Goal: Information Seeking & Learning: Learn about a topic

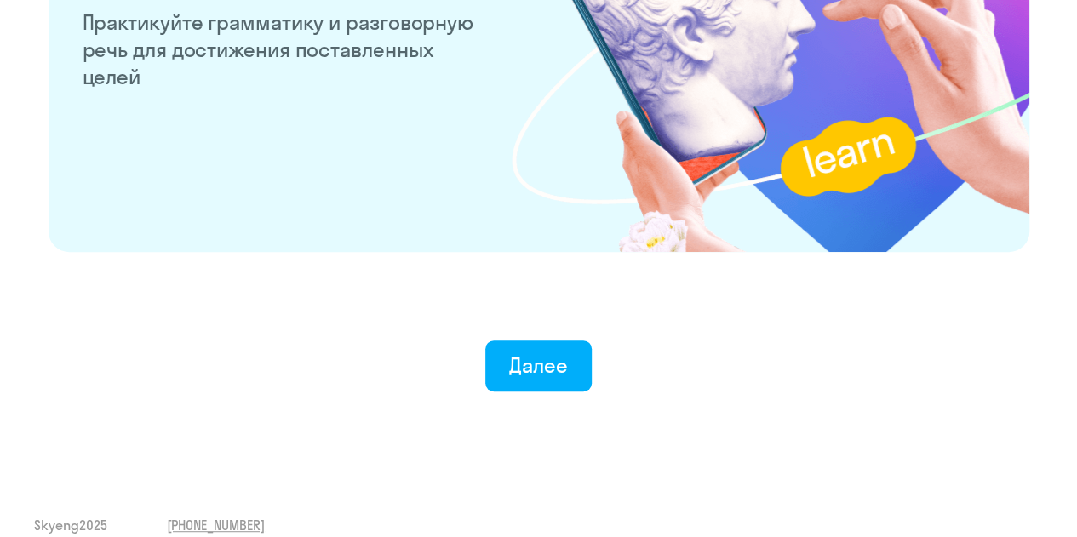
scroll to position [3409, 0]
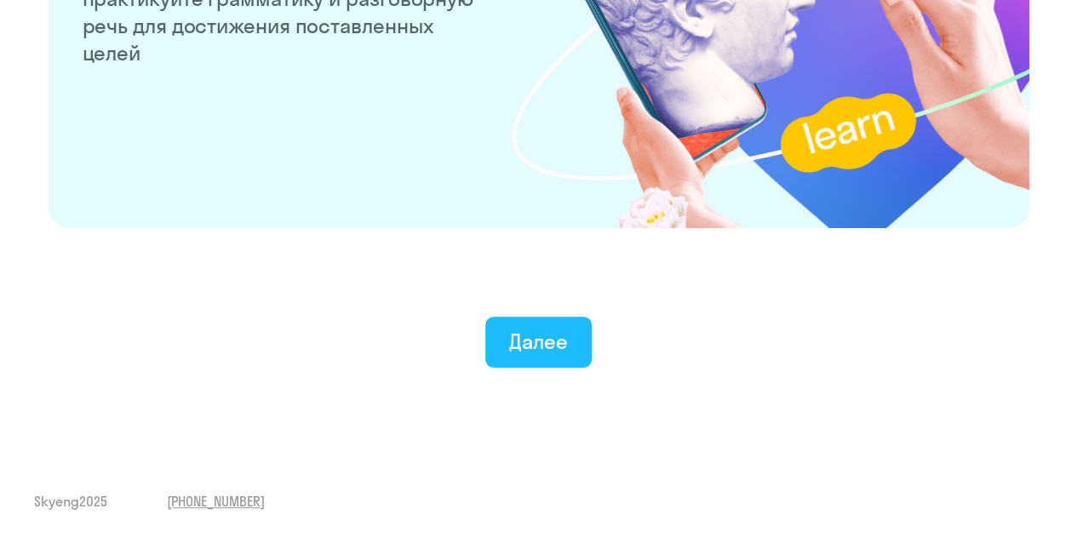
click at [555, 358] on button "Далее" at bounding box center [538, 342] width 106 height 51
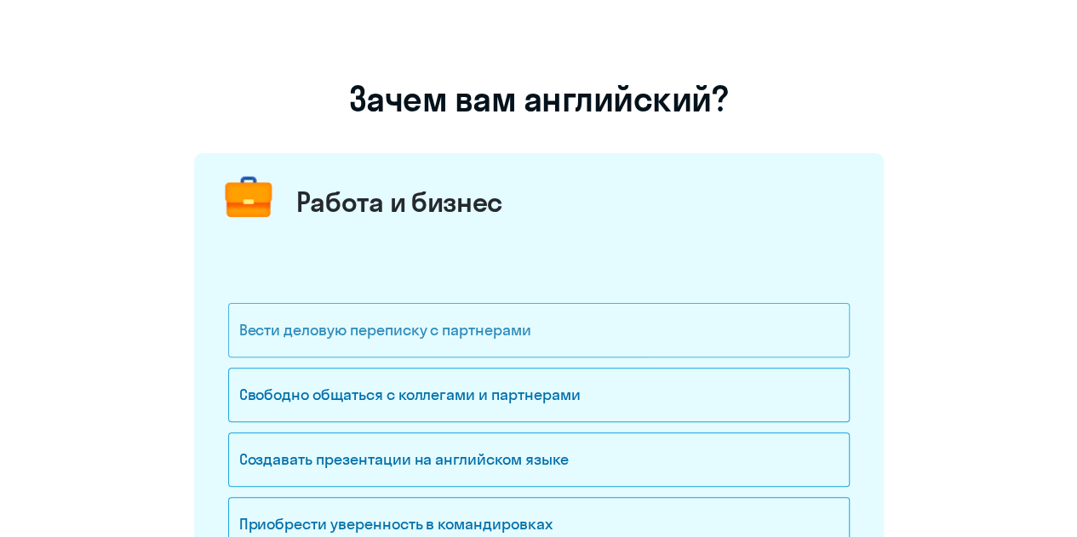
scroll to position [255, 0]
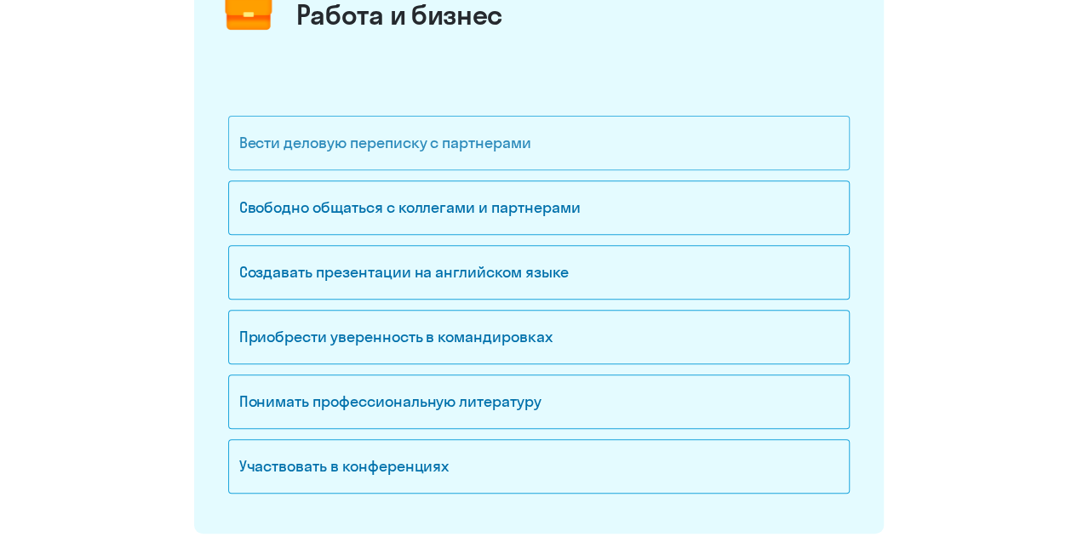
click at [416, 137] on div "Вести деловую переписку с партнерами" at bounding box center [539, 143] width 622 height 54
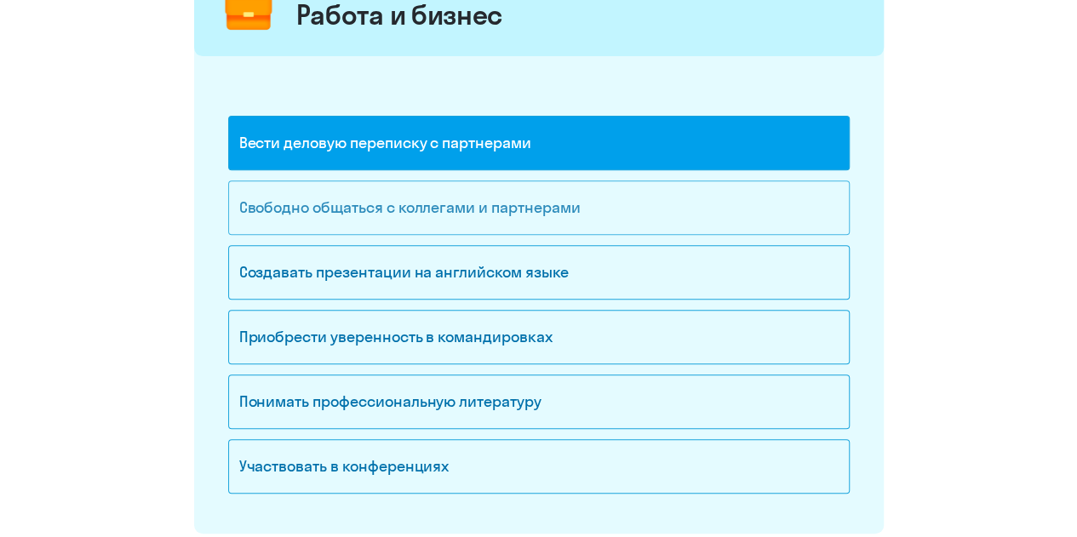
click at [386, 210] on div "Свободно общаться с коллегами и партнерами" at bounding box center [539, 208] width 622 height 54
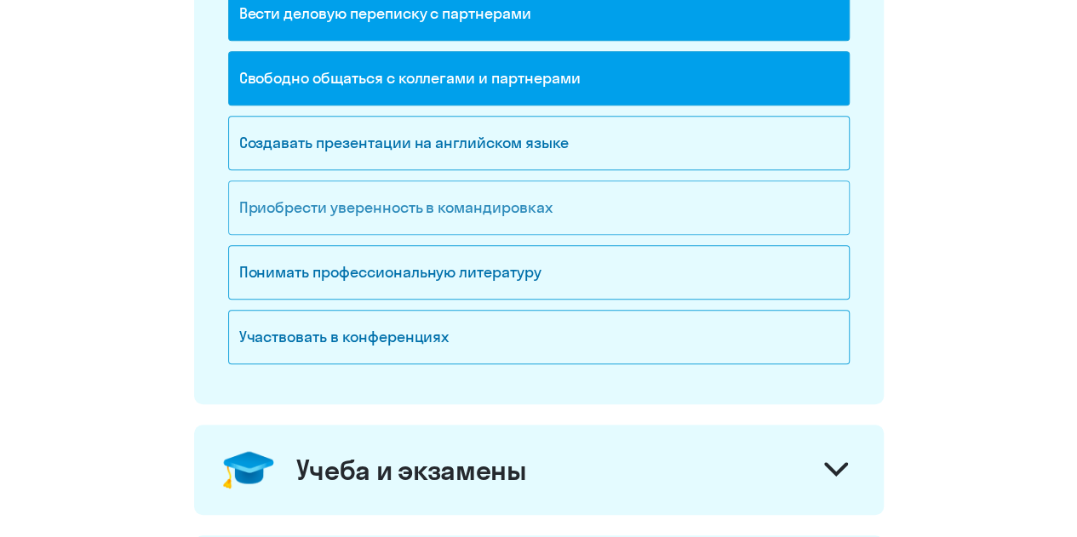
scroll to position [426, 0]
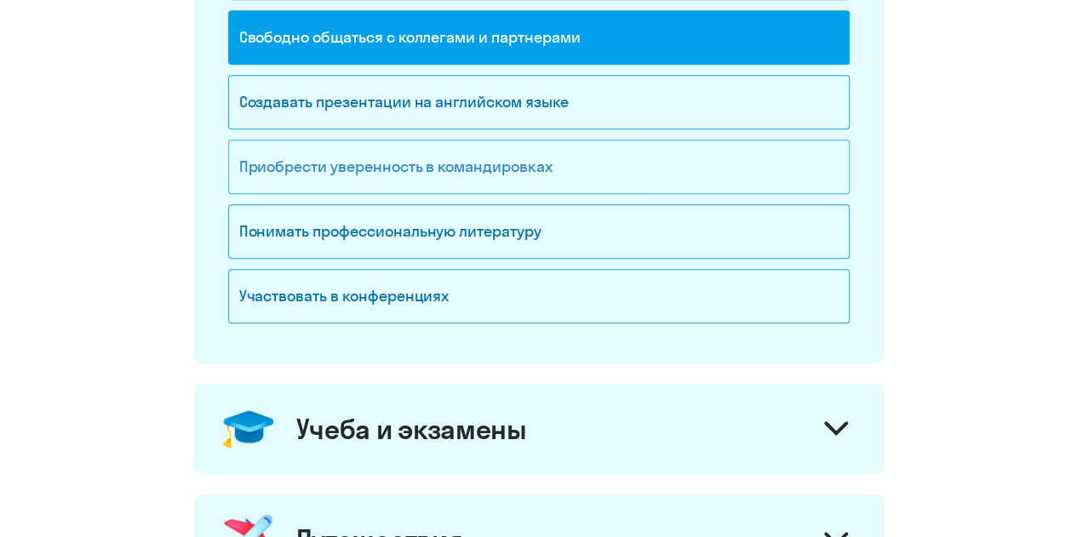
click at [393, 166] on div "Приобрести уверенность в командировках" at bounding box center [539, 167] width 622 height 54
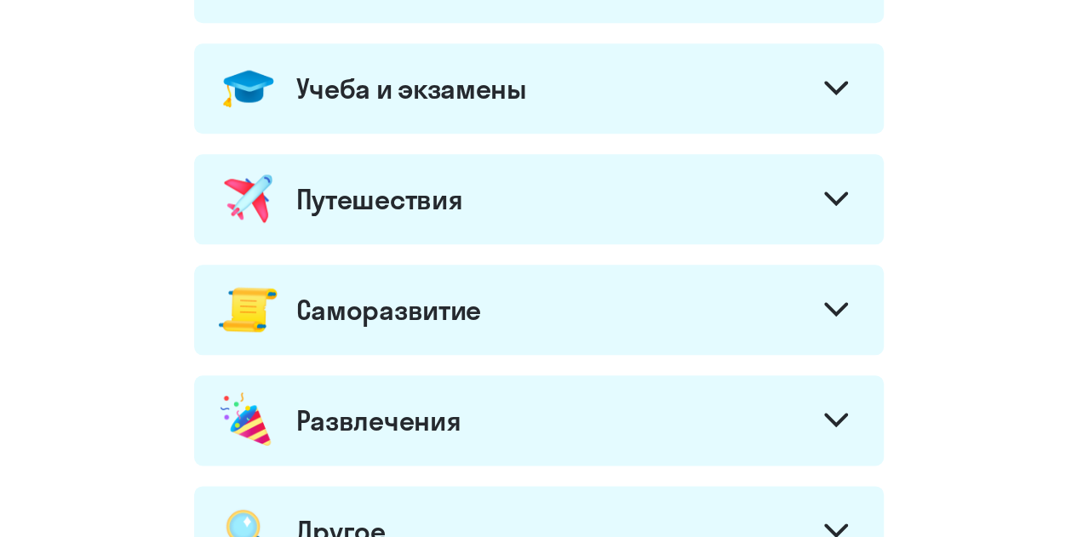
scroll to position [511, 0]
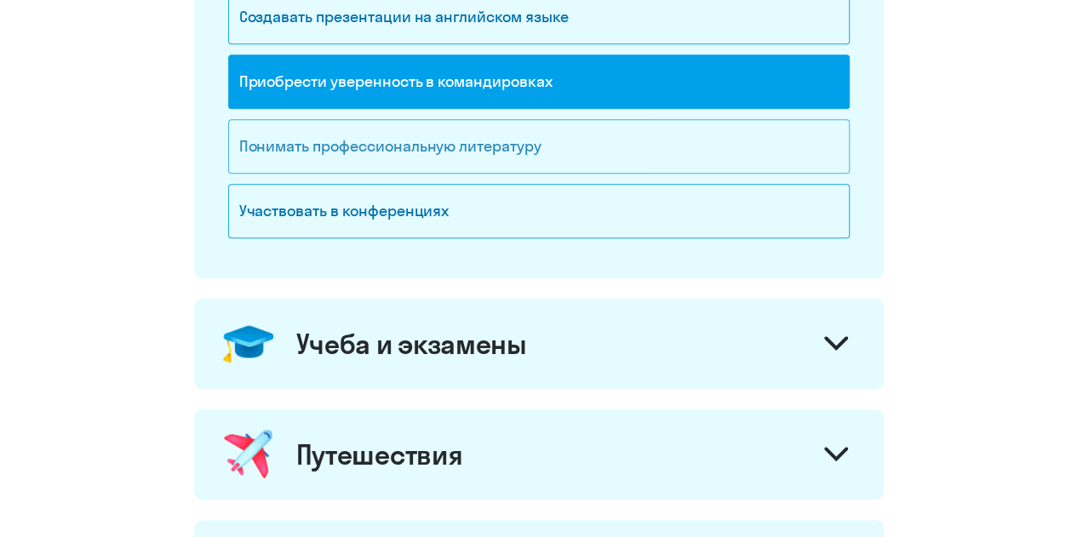
click at [485, 158] on div "Понимать профессиональную литературу" at bounding box center [539, 146] width 622 height 54
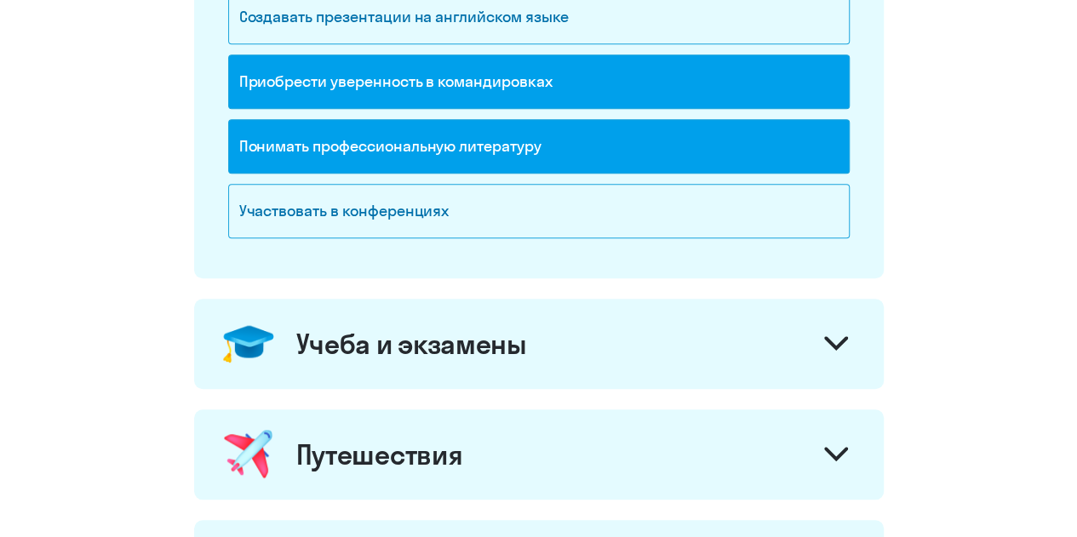
scroll to position [681, 0]
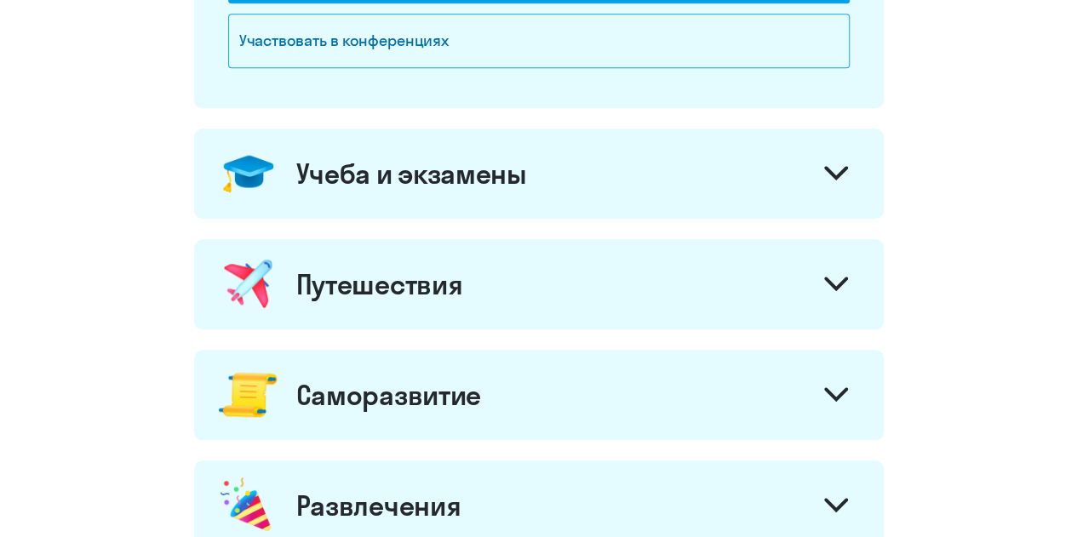
click at [548, 197] on div "Учеба и экзамены" at bounding box center [539, 174] width 690 height 90
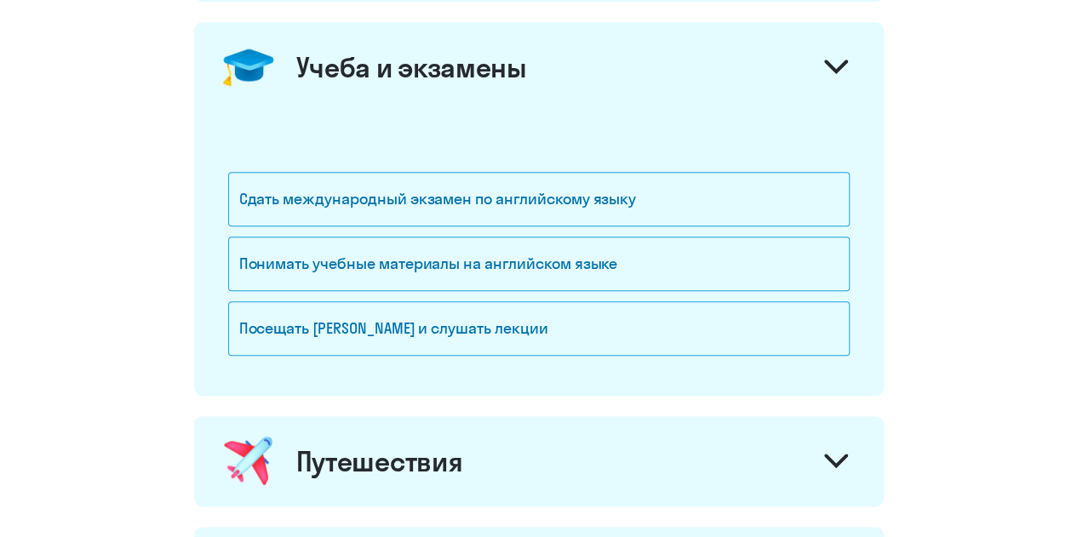
scroll to position [937, 0]
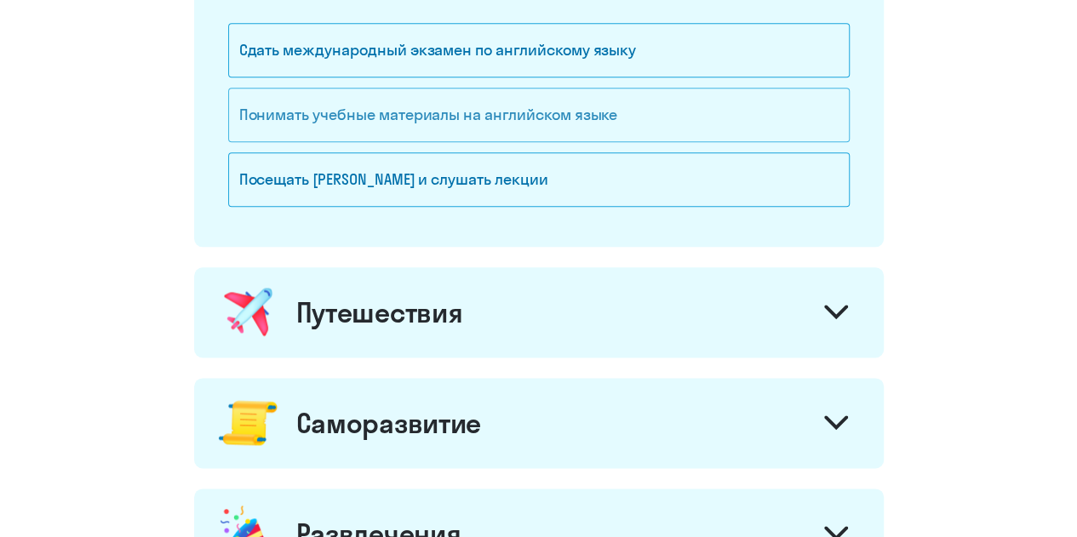
click at [462, 115] on div "Понимать учебные материалы на английском языке" at bounding box center [539, 115] width 622 height 54
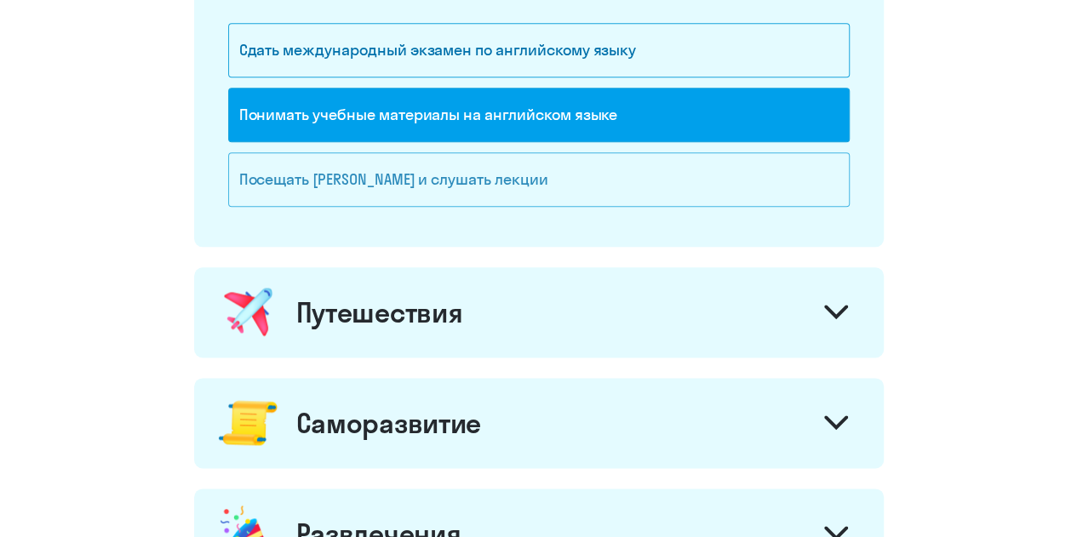
click at [446, 175] on div "Посещать [PERSON_NAME] и слушать лекции" at bounding box center [539, 179] width 622 height 54
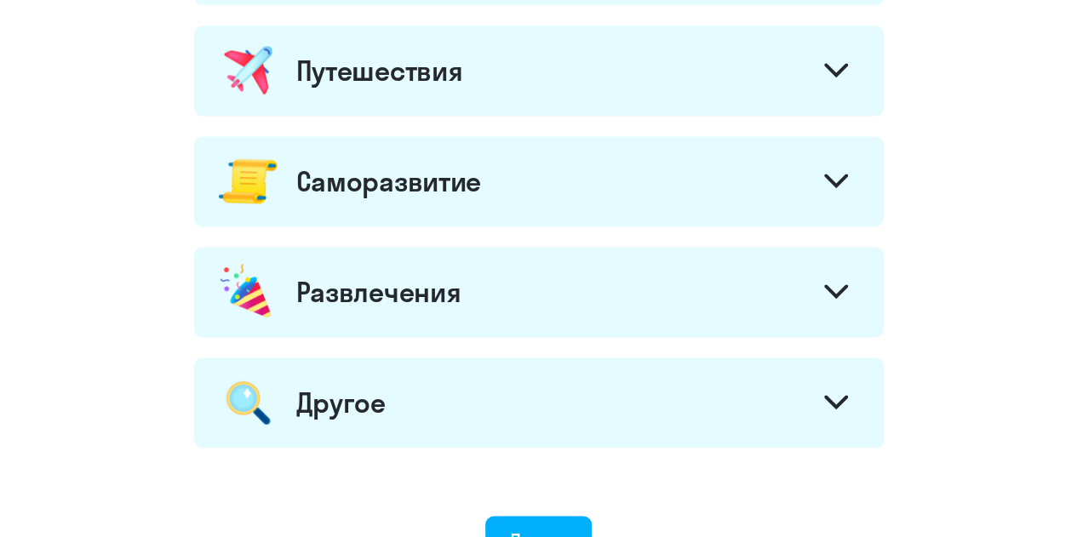
scroll to position [1192, 0]
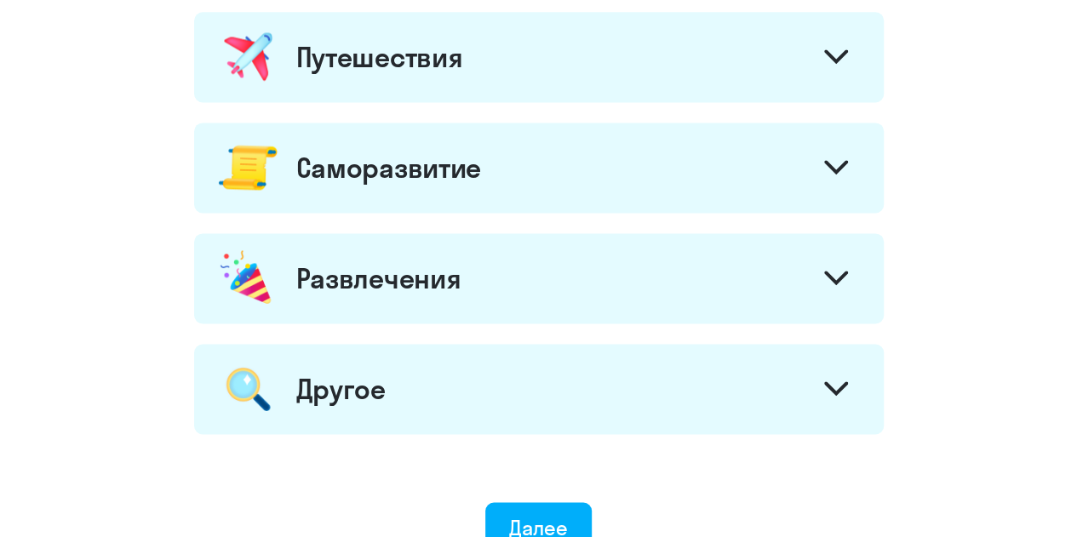
click at [513, 78] on div "Путешествия" at bounding box center [539, 57] width 690 height 90
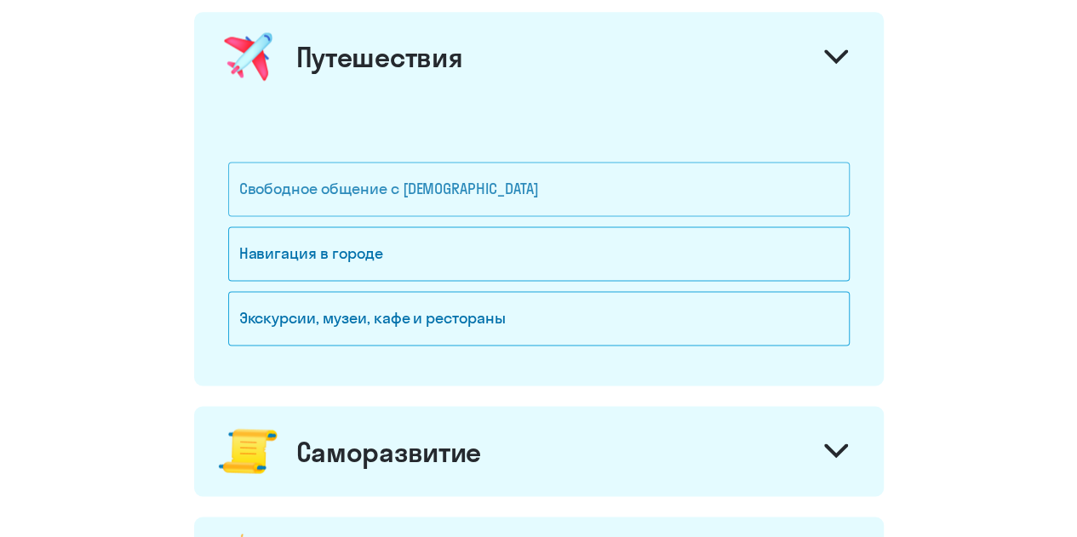
click at [513, 194] on div "Свободное общение с [DEMOGRAPHIC_DATA]" at bounding box center [539, 189] width 622 height 54
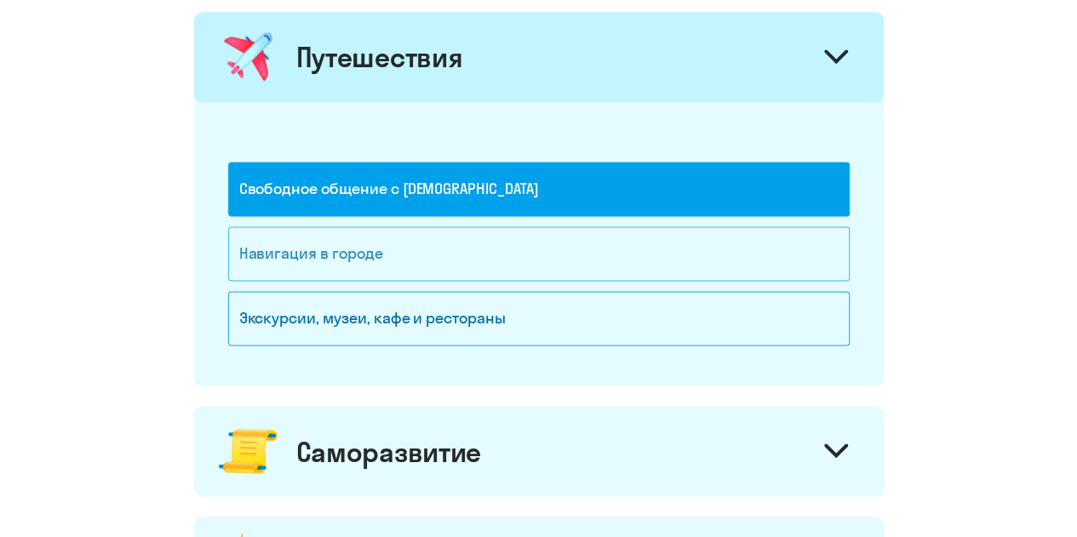
click at [502, 252] on div "Навигация в городе" at bounding box center [539, 254] width 622 height 54
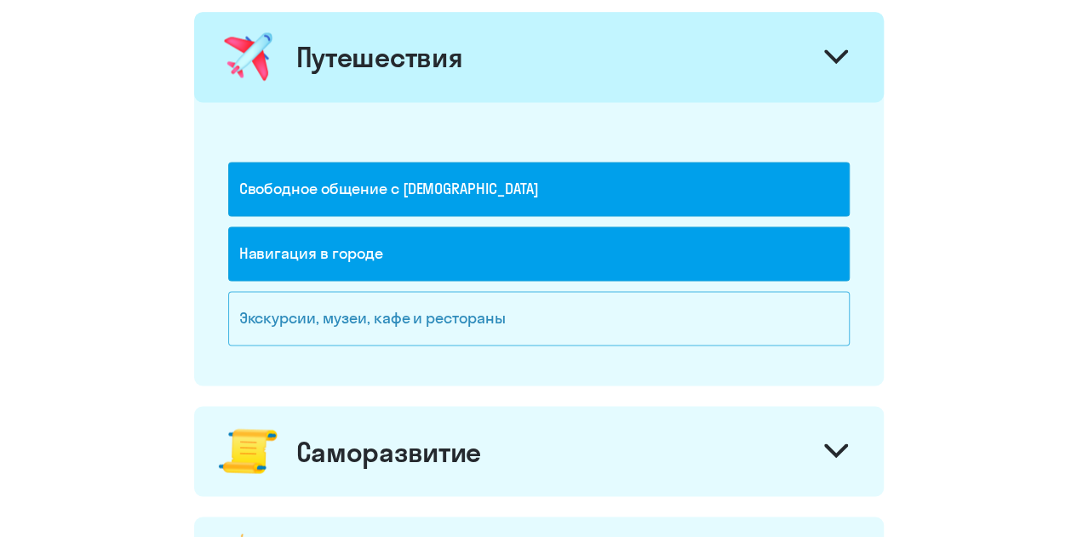
click at [502, 331] on div "Экскурсии, музеи, кафе и рестораны" at bounding box center [539, 318] width 622 height 54
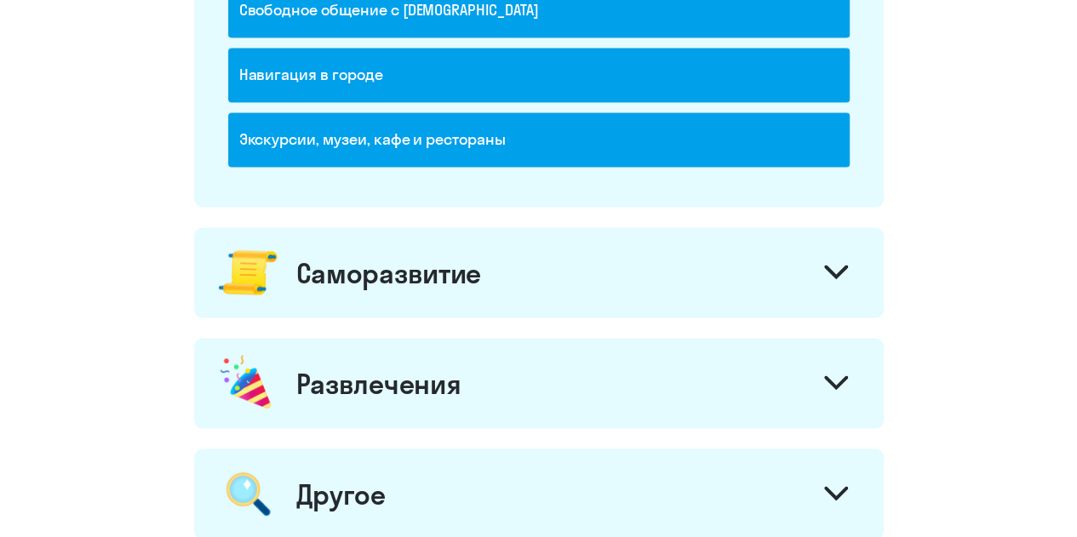
scroll to position [1533, 0]
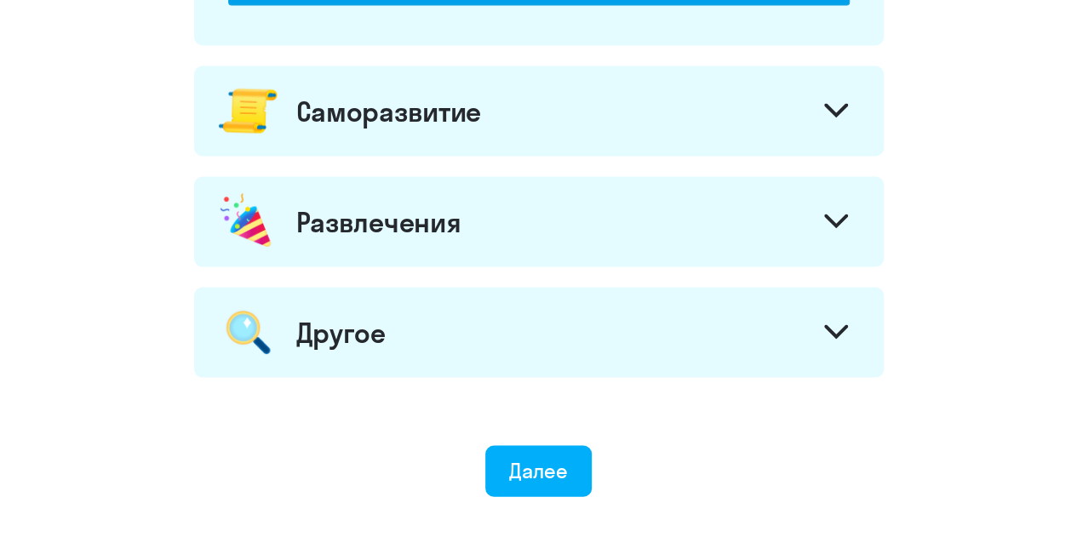
click at [601, 113] on div "Саморазвитие" at bounding box center [539, 111] width 690 height 90
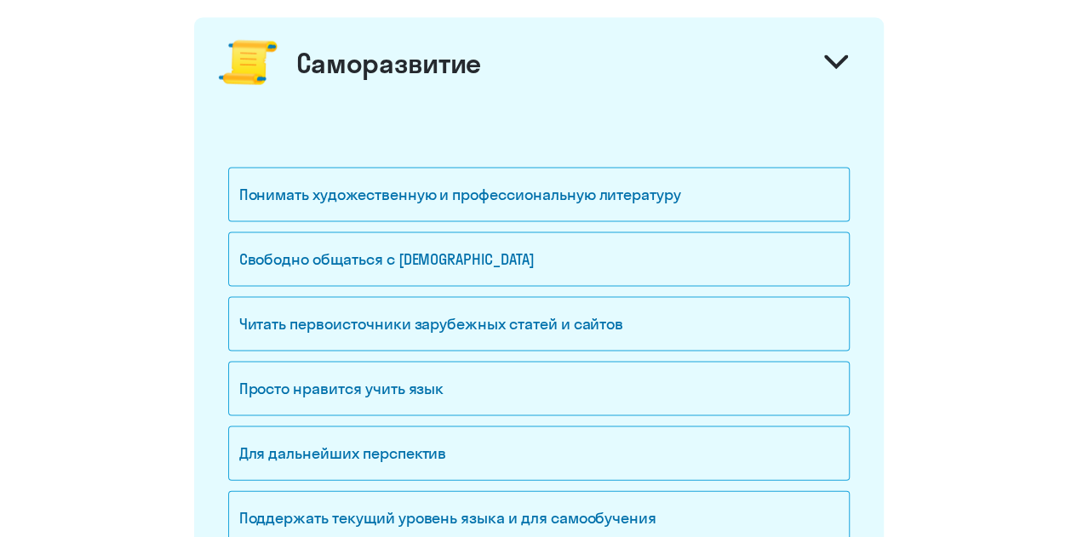
scroll to position [1703, 0]
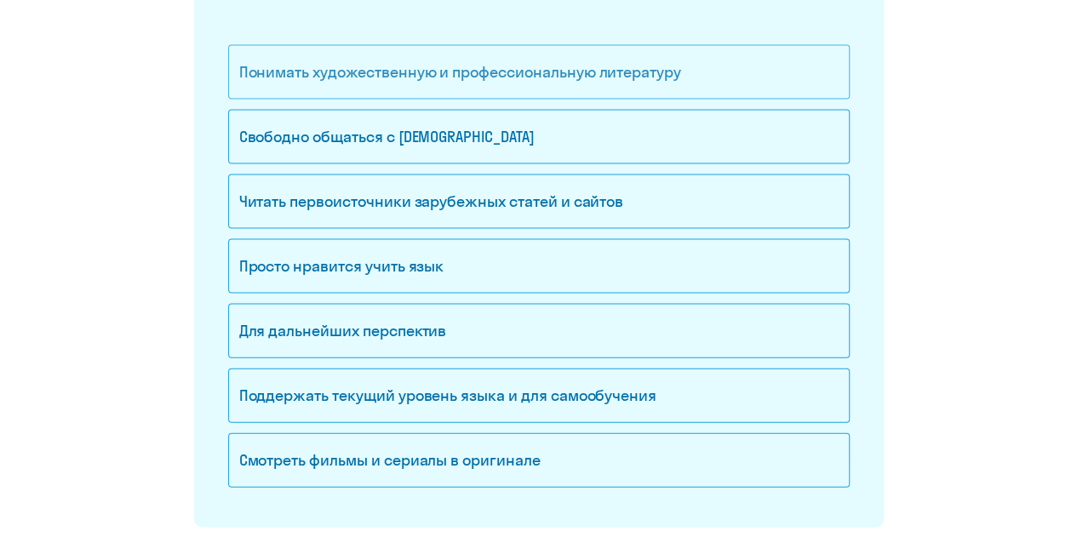
click at [600, 47] on div "Понимать художественную и профессиональную литературу" at bounding box center [539, 72] width 622 height 54
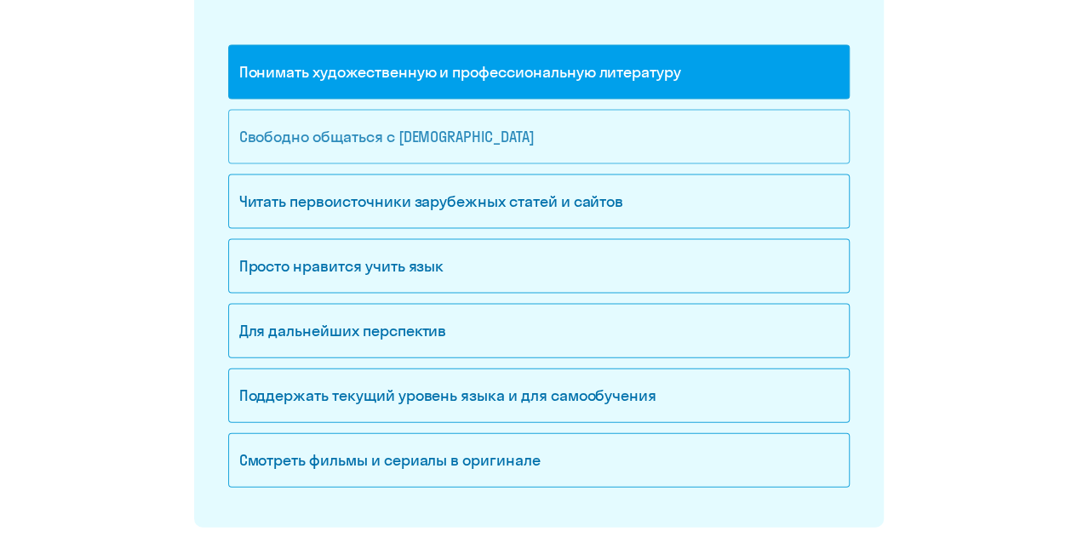
click at [382, 132] on div "Свободно общаться с [DEMOGRAPHIC_DATA]" at bounding box center [539, 137] width 622 height 54
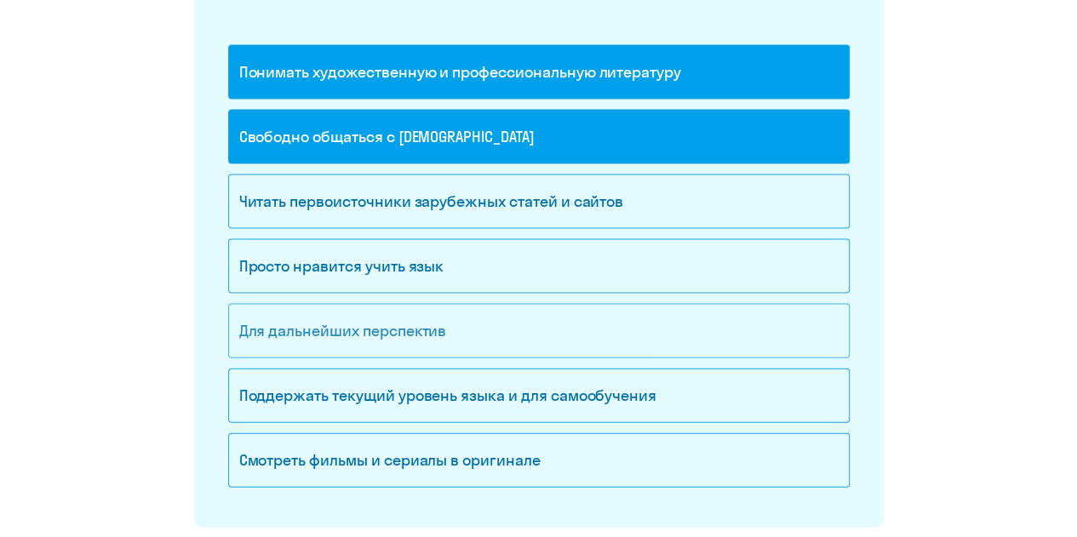
click at [375, 323] on div "Для дальнейших перспектив" at bounding box center [539, 331] width 622 height 54
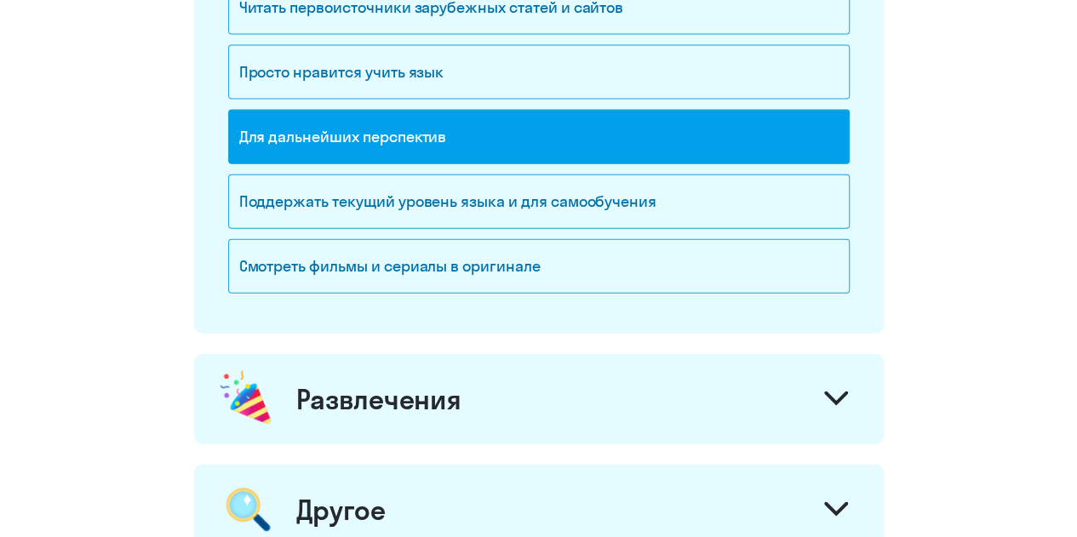
scroll to position [2044, 0]
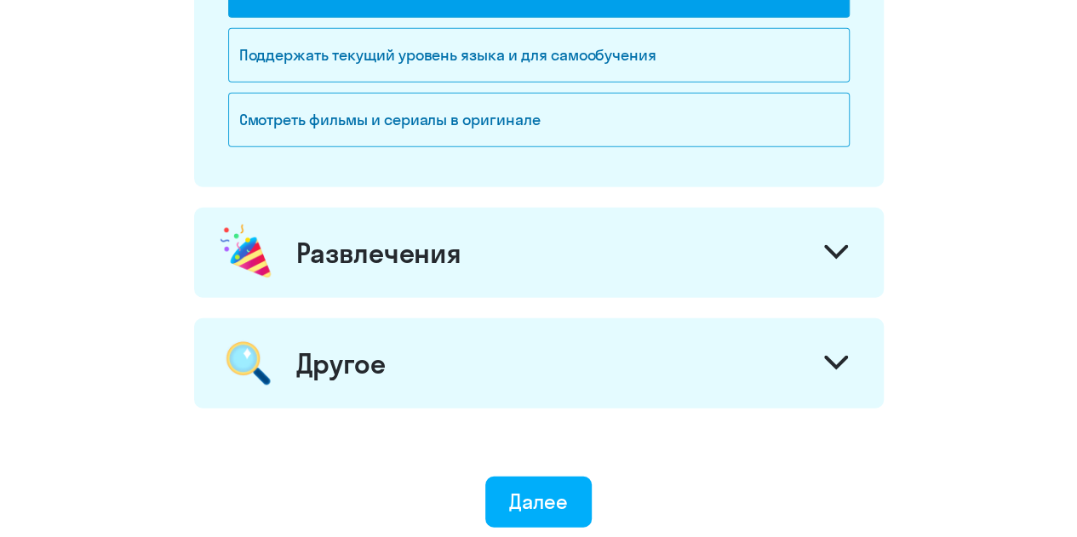
click at [473, 254] on div "Развлечения" at bounding box center [539, 253] width 690 height 90
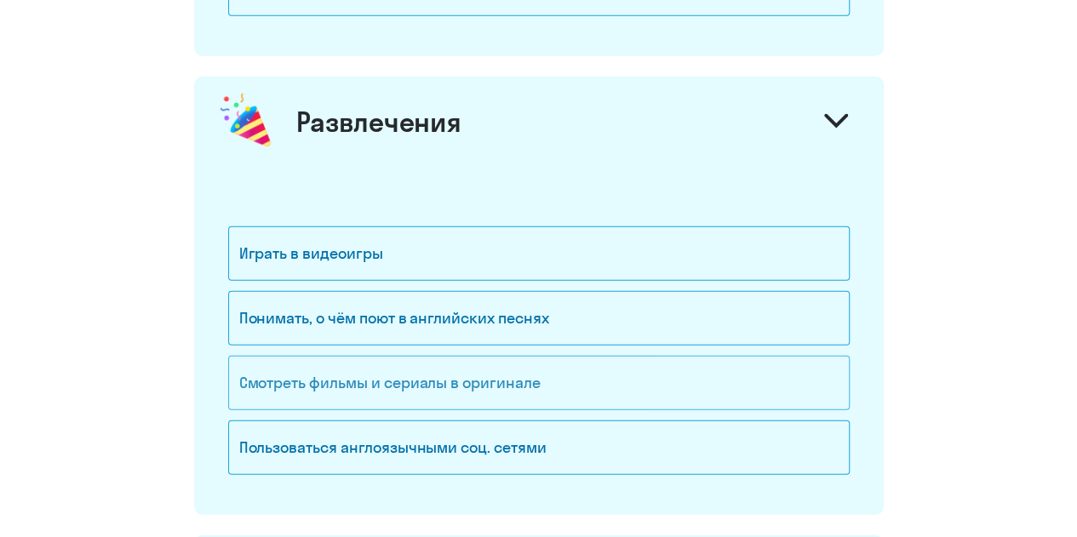
scroll to position [2299, 0]
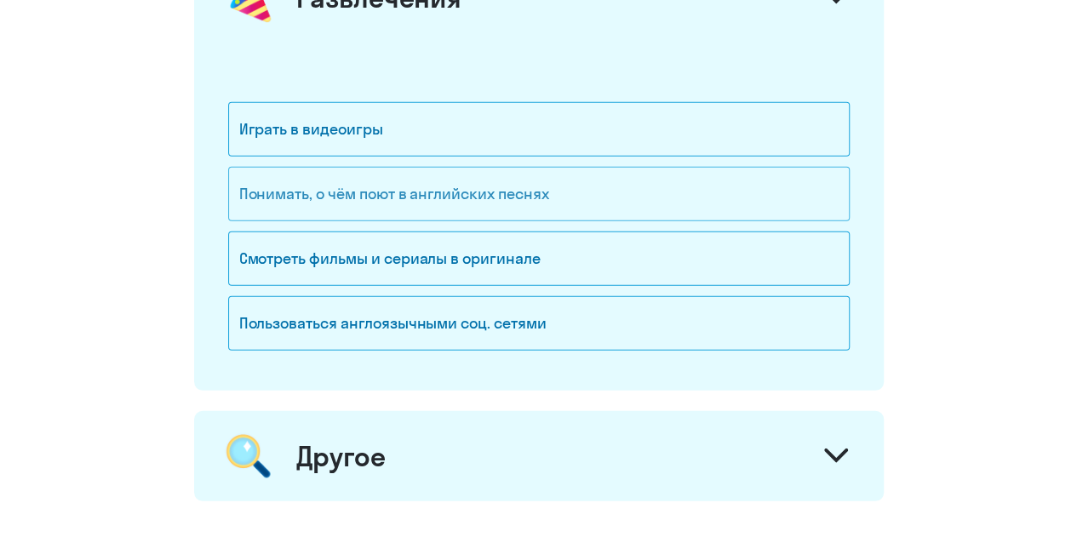
click at [429, 186] on div "Понимать, о чём поют в английских песнях" at bounding box center [539, 194] width 622 height 54
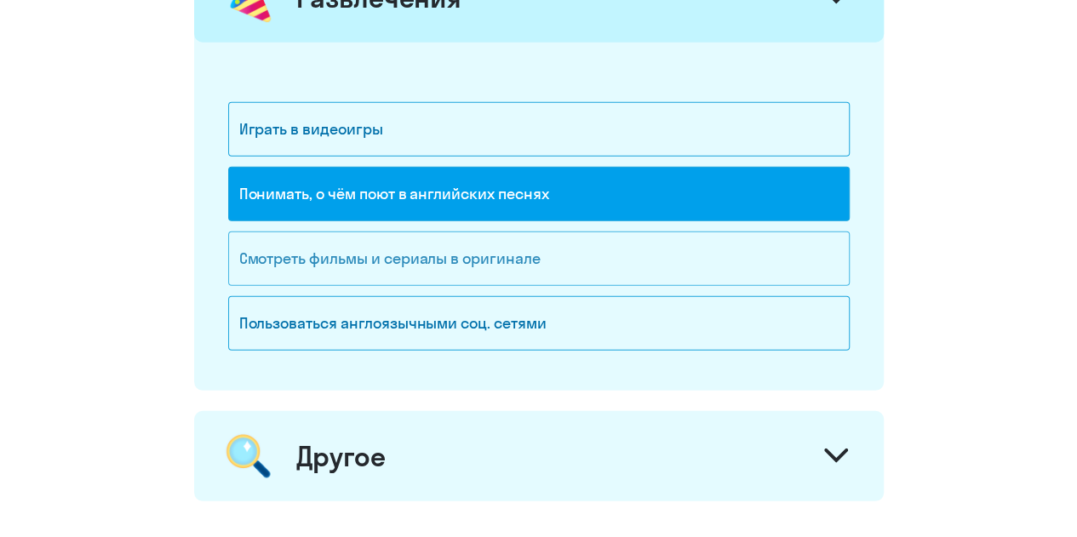
click at [467, 263] on div "Смотреть фильмы и сериалы в оригинале" at bounding box center [539, 259] width 622 height 54
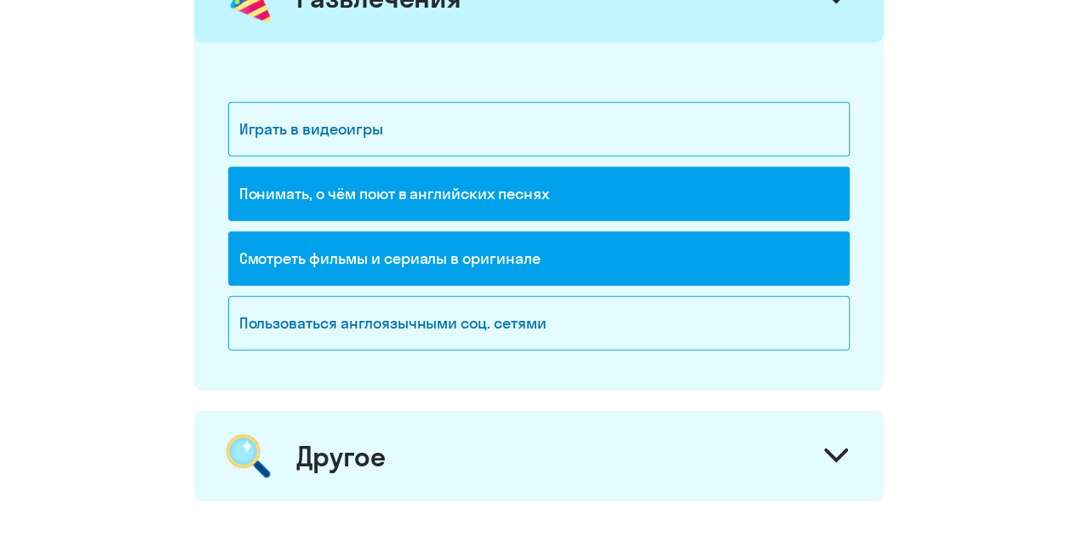
scroll to position [2532, 0]
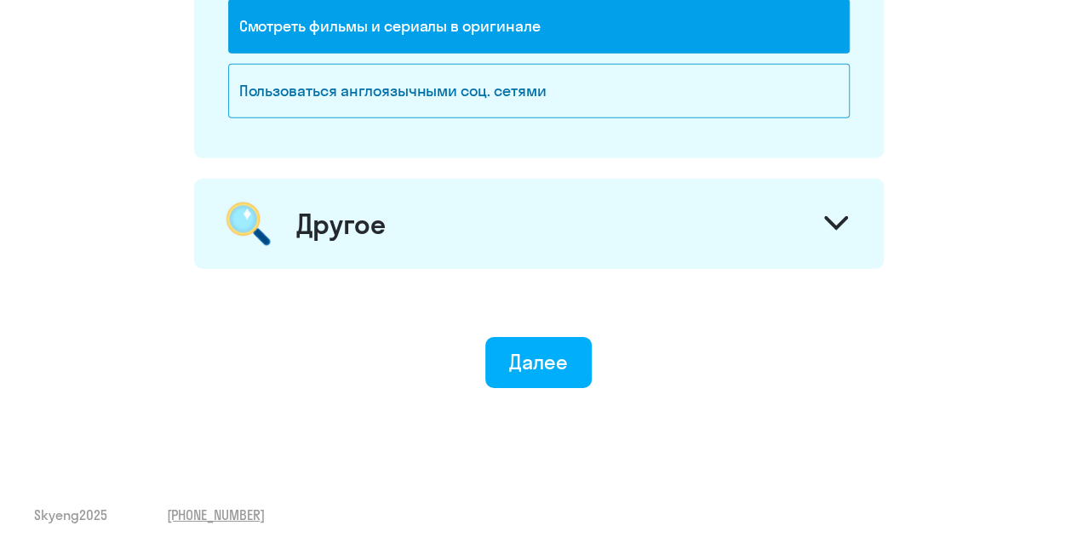
click at [483, 198] on div "Другое" at bounding box center [539, 224] width 690 height 90
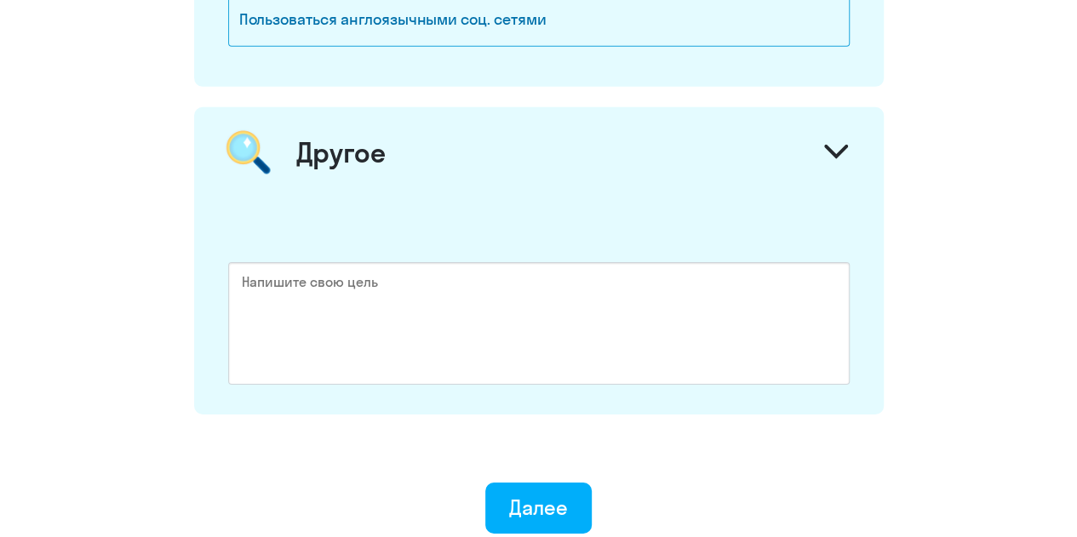
scroll to position [2702, 0]
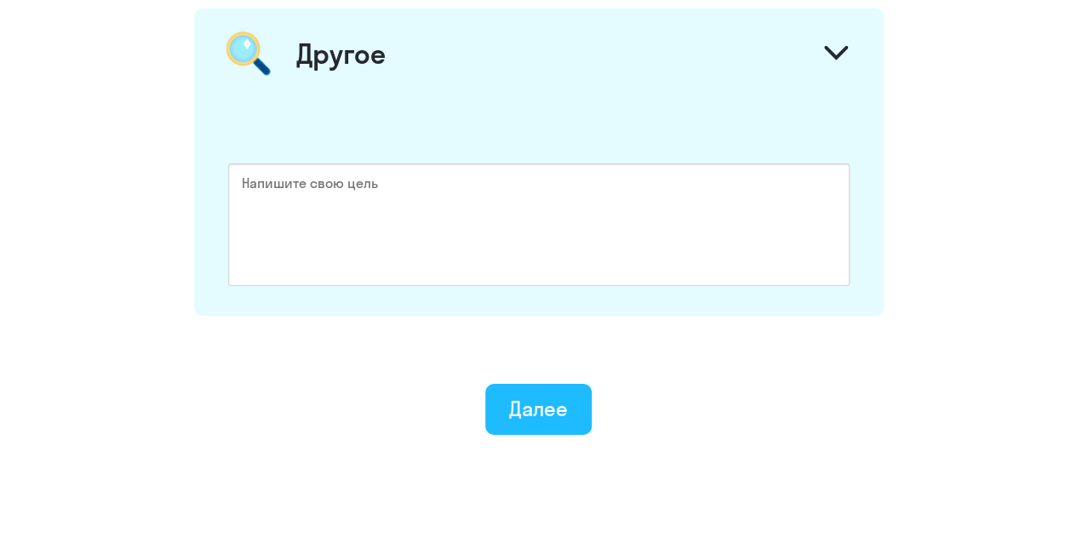
click at [562, 415] on button "Далее" at bounding box center [538, 409] width 106 height 51
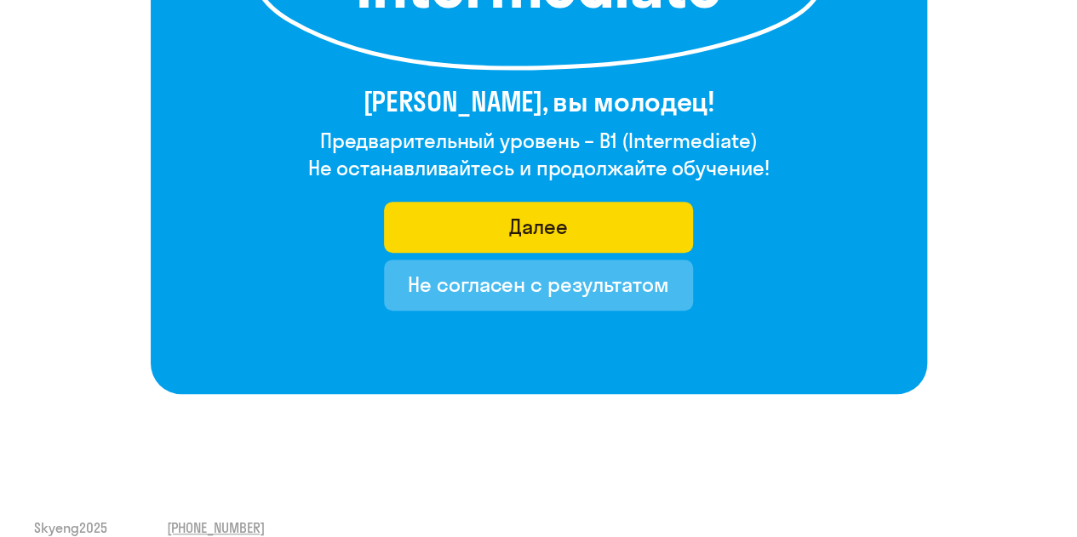
scroll to position [393, 0]
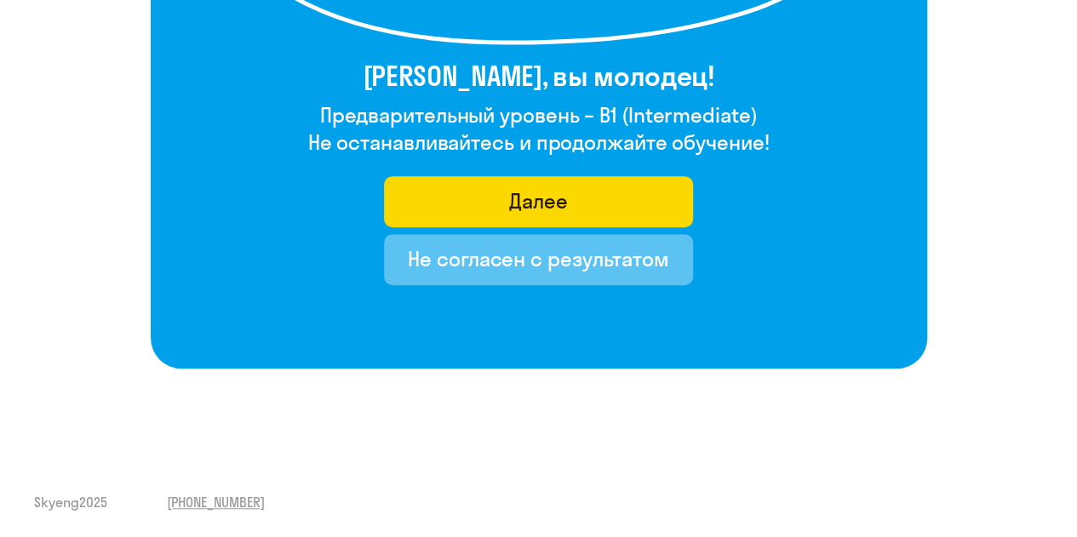
click at [526, 267] on div "Не согласен с результатом" at bounding box center [538, 258] width 261 height 27
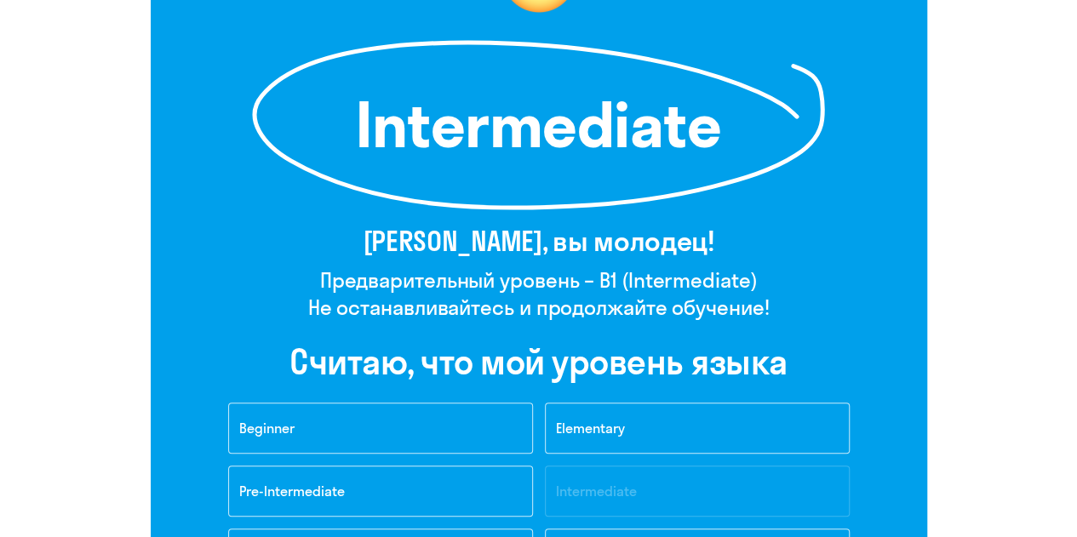
scroll to position [0, 0]
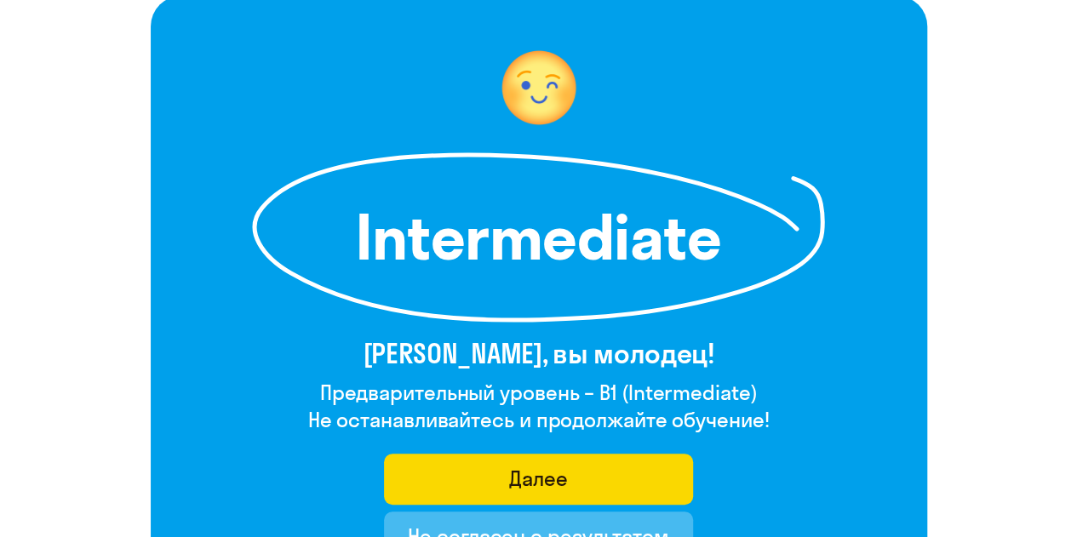
scroll to position [255, 0]
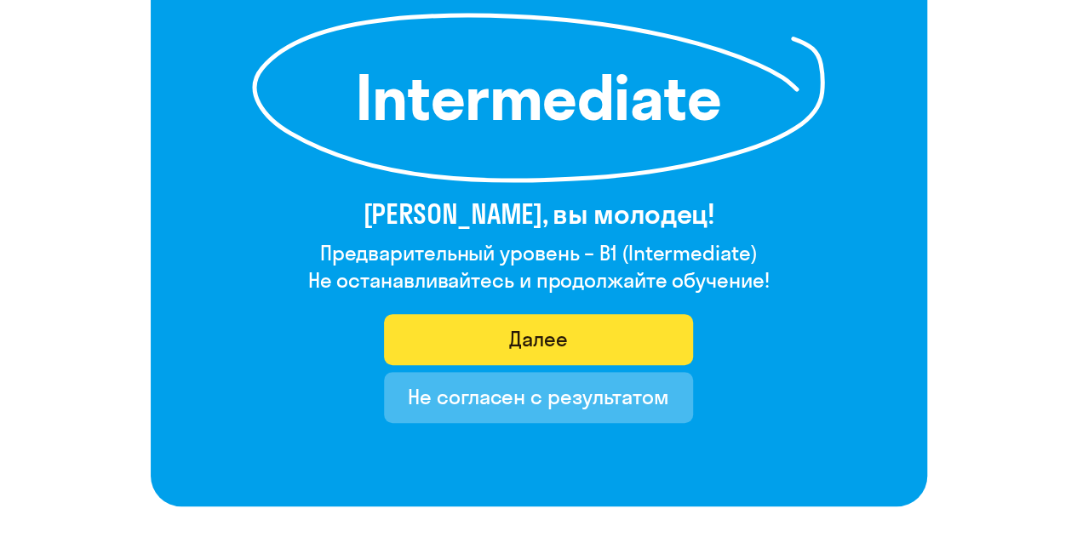
click at [593, 335] on button "Далее" at bounding box center [538, 339] width 309 height 51
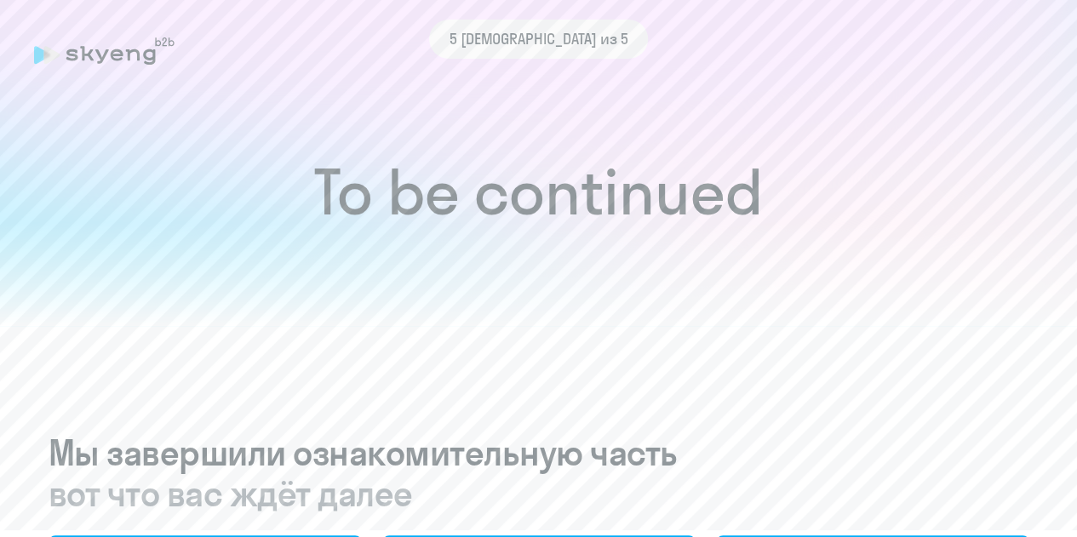
click at [548, 45] on span "5 [DEMOGRAPHIC_DATA] из 5" at bounding box center [539, 39] width 179 height 22
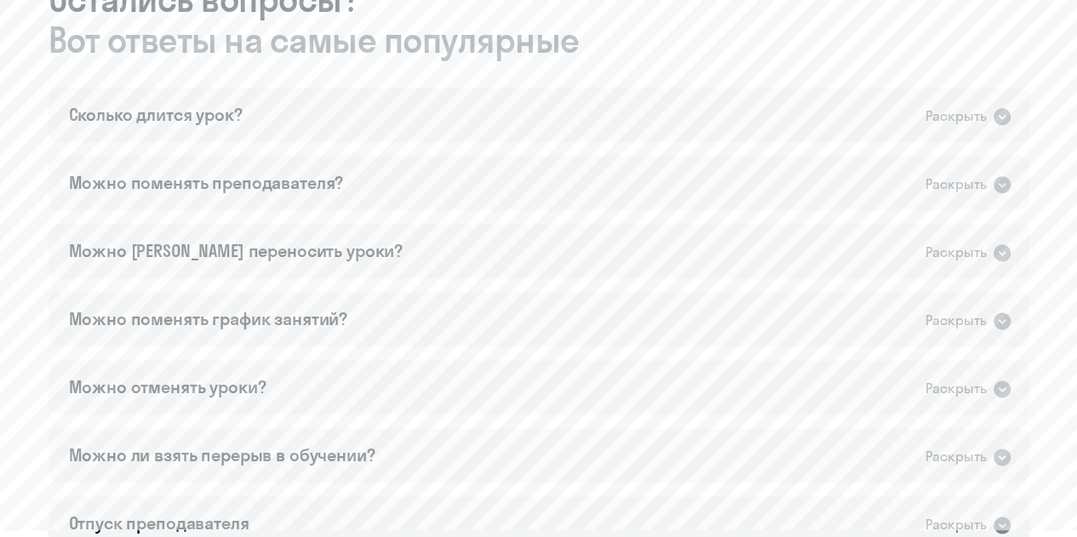
scroll to position [886, 0]
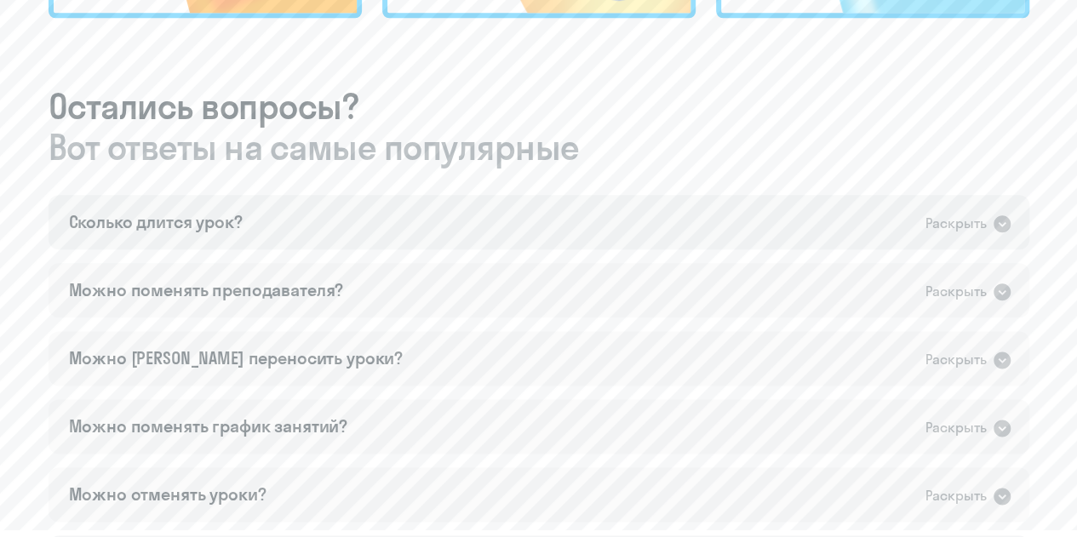
click at [202, 224] on div "Сколько длится урок?" at bounding box center [156, 222] width 174 height 24
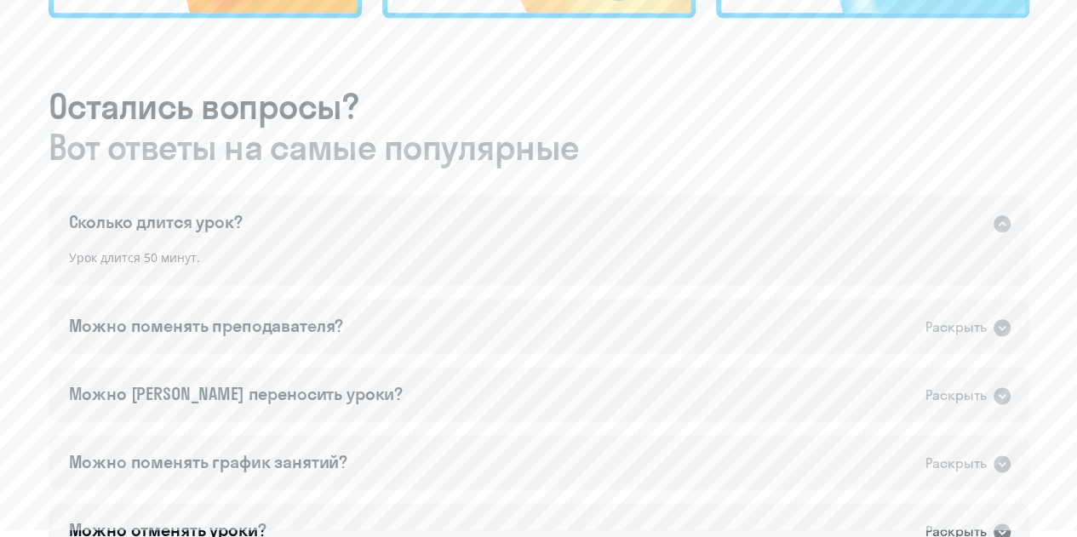
click at [202, 224] on div "Сколько длится урок?" at bounding box center [156, 222] width 174 height 24
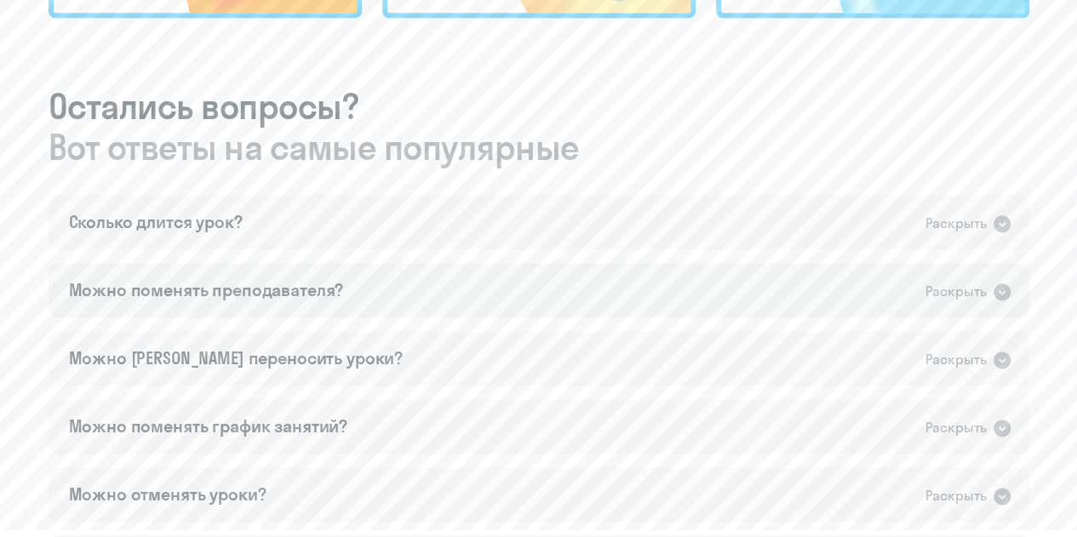
click at [197, 289] on div "Можно поменять преподавателя?" at bounding box center [206, 290] width 275 height 24
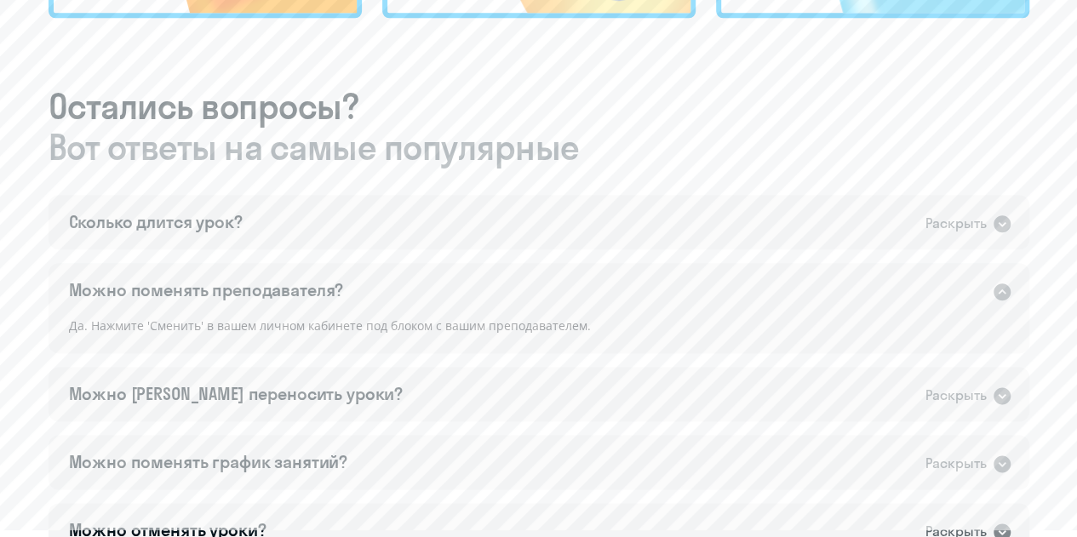
click at [203, 287] on div "Можно поменять преподавателя?" at bounding box center [206, 290] width 275 height 24
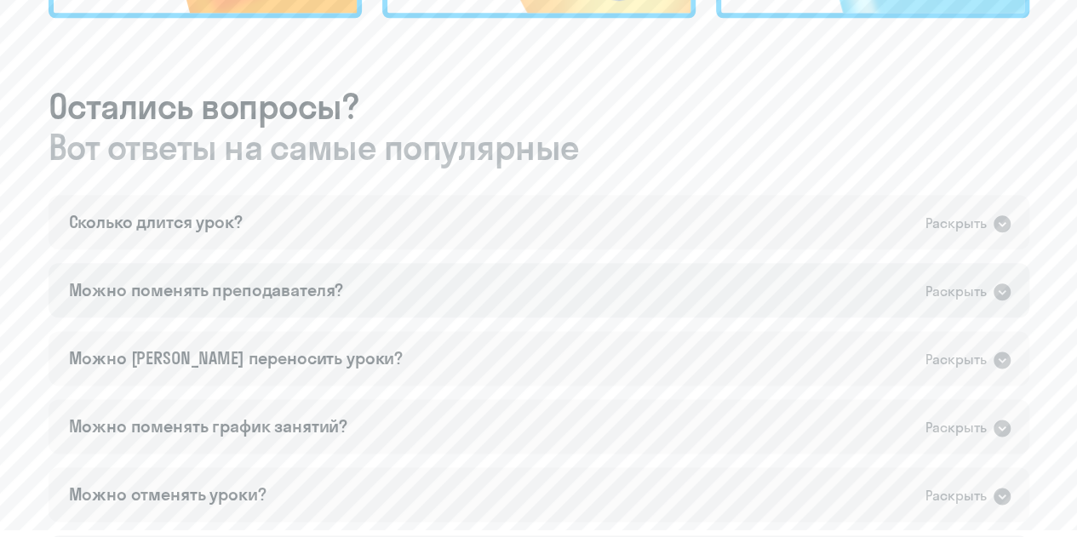
click at [203, 275] on div "Можно поменять преподавателя? Раскрыть" at bounding box center [539, 290] width 981 height 54
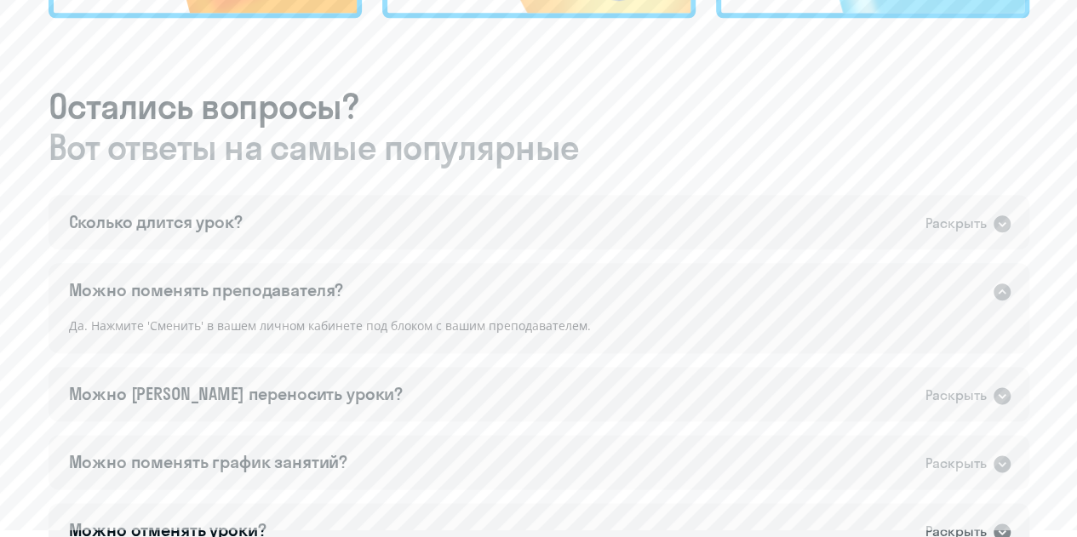
click at [203, 275] on div "Можно поменять преподавателя? Раскрыть" at bounding box center [539, 290] width 981 height 54
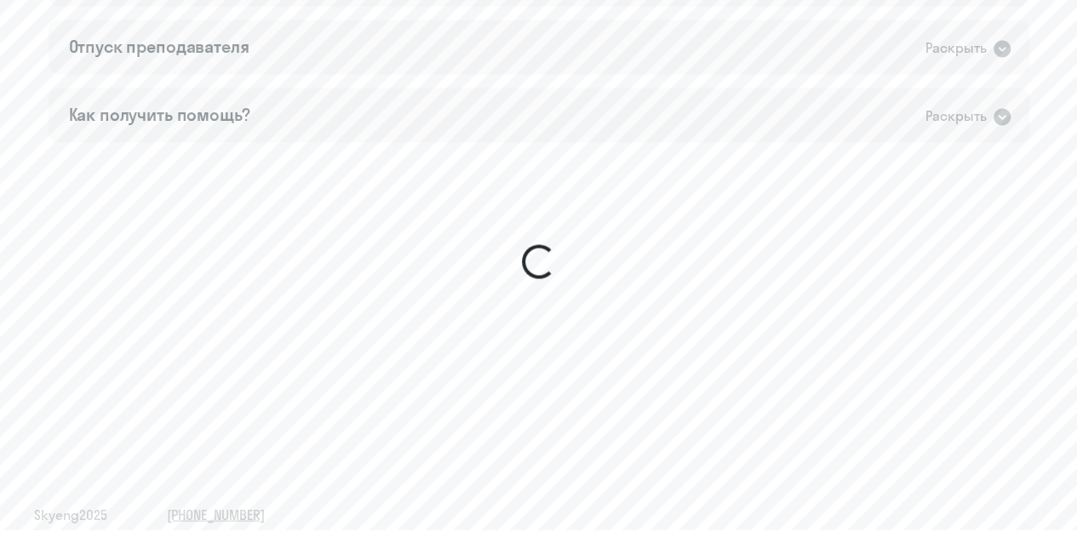
scroll to position [1482, 0]
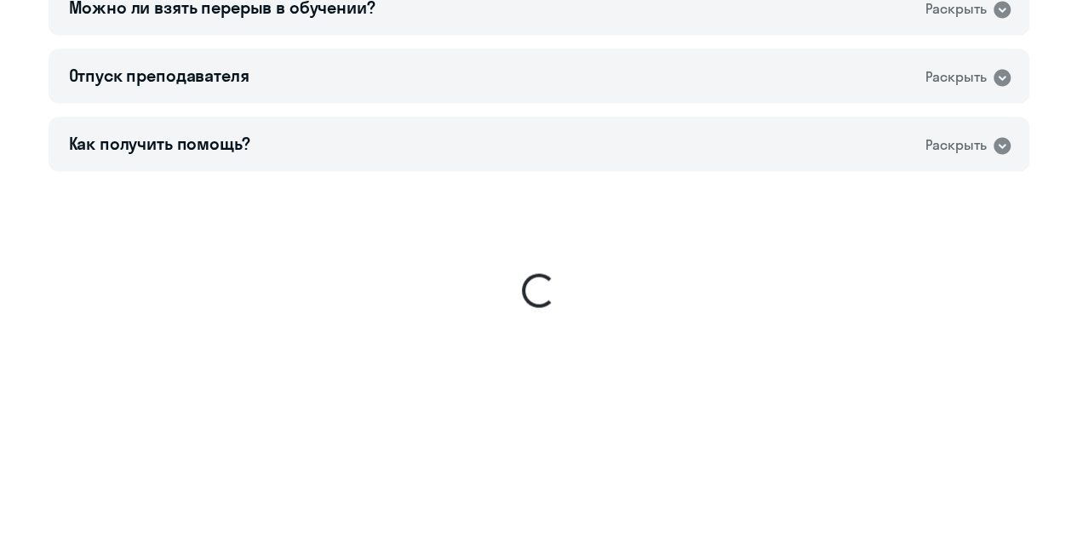
scroll to position [1482, 0]
